Goal: Transaction & Acquisition: Obtain resource

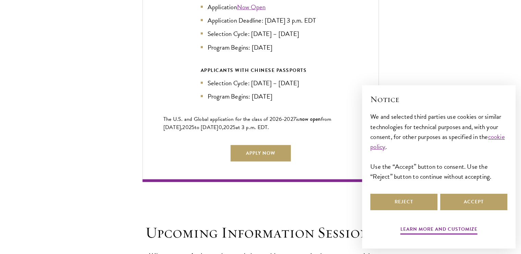
scroll to position [1596, 0]
click at [262, 146] on link "Apply Now" at bounding box center [260, 153] width 60 height 16
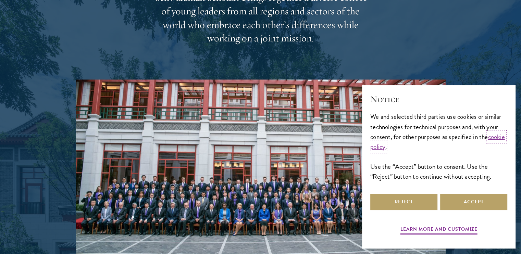
scroll to position [1127, 0]
click at [489, 194] on button "Accept" at bounding box center [473, 202] width 67 height 16
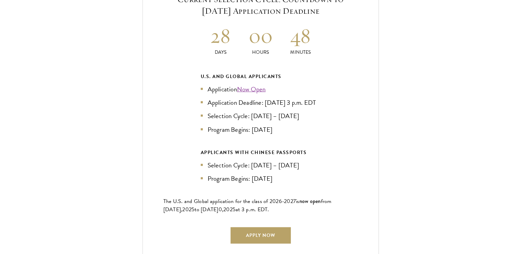
scroll to position [1516, 0]
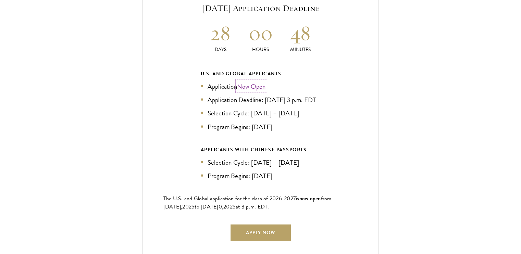
click at [252, 82] on link "Now Open" at bounding box center [251, 87] width 29 height 10
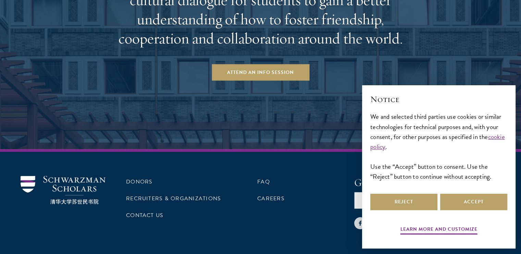
scroll to position [1339, 0]
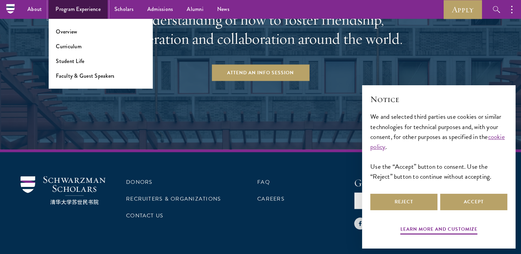
click at [95, 7] on link "Program Experience" at bounding box center [78, 9] width 59 height 19
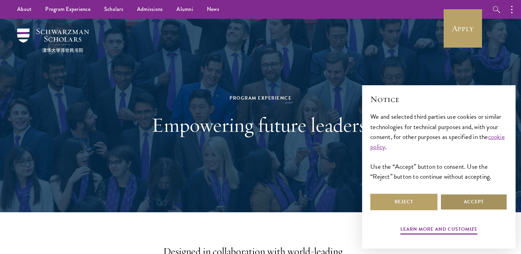
click at [458, 208] on button "Accept" at bounding box center [473, 202] width 67 height 16
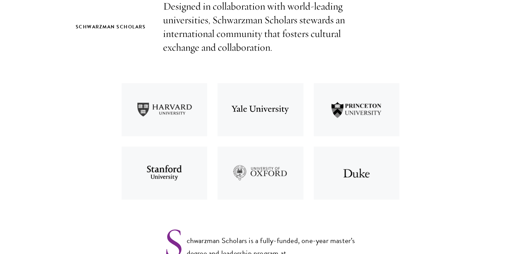
scroll to position [281, 0]
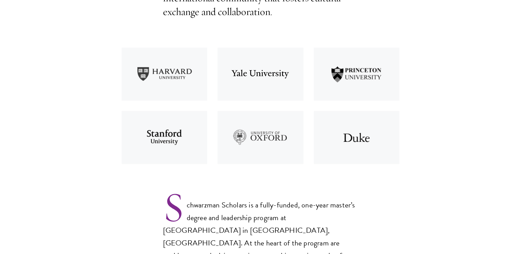
click at [169, 72] on img at bounding box center [164, 73] width 96 height 63
click at [159, 77] on img at bounding box center [164, 73] width 96 height 63
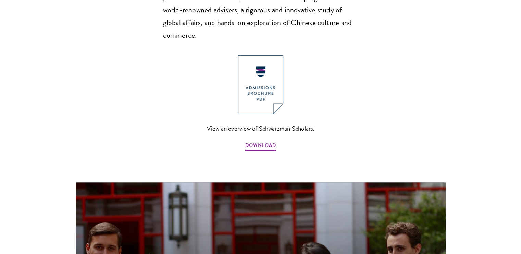
scroll to position [527, 0]
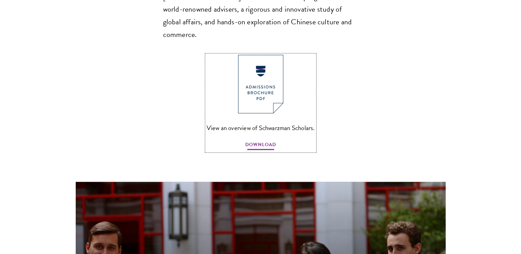
click at [262, 140] on span "DOWNLOAD" at bounding box center [260, 145] width 31 height 11
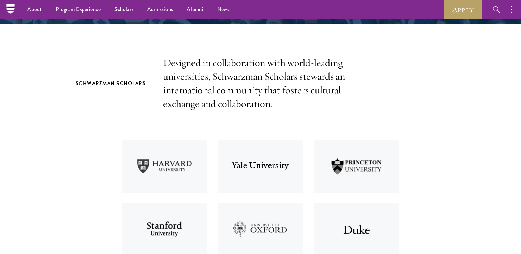
scroll to position [0, 0]
